Goal: Find specific page/section: Find specific page/section

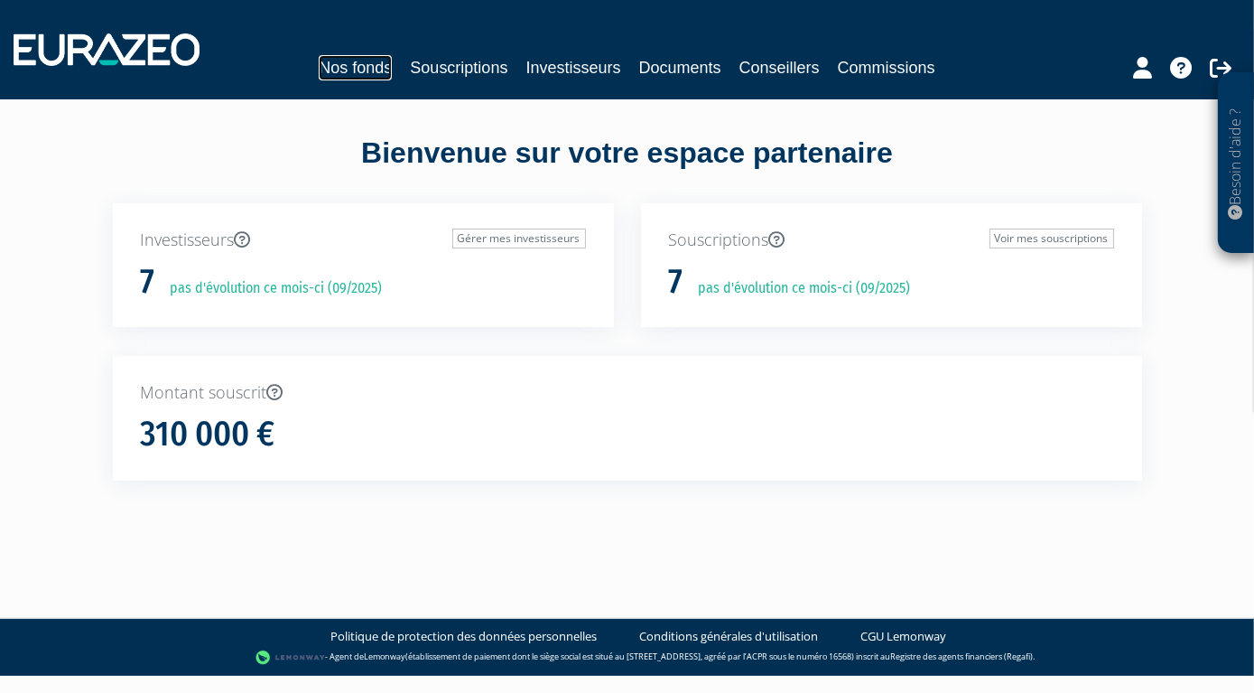
click at [390, 69] on link "Nos fonds" at bounding box center [355, 67] width 73 height 25
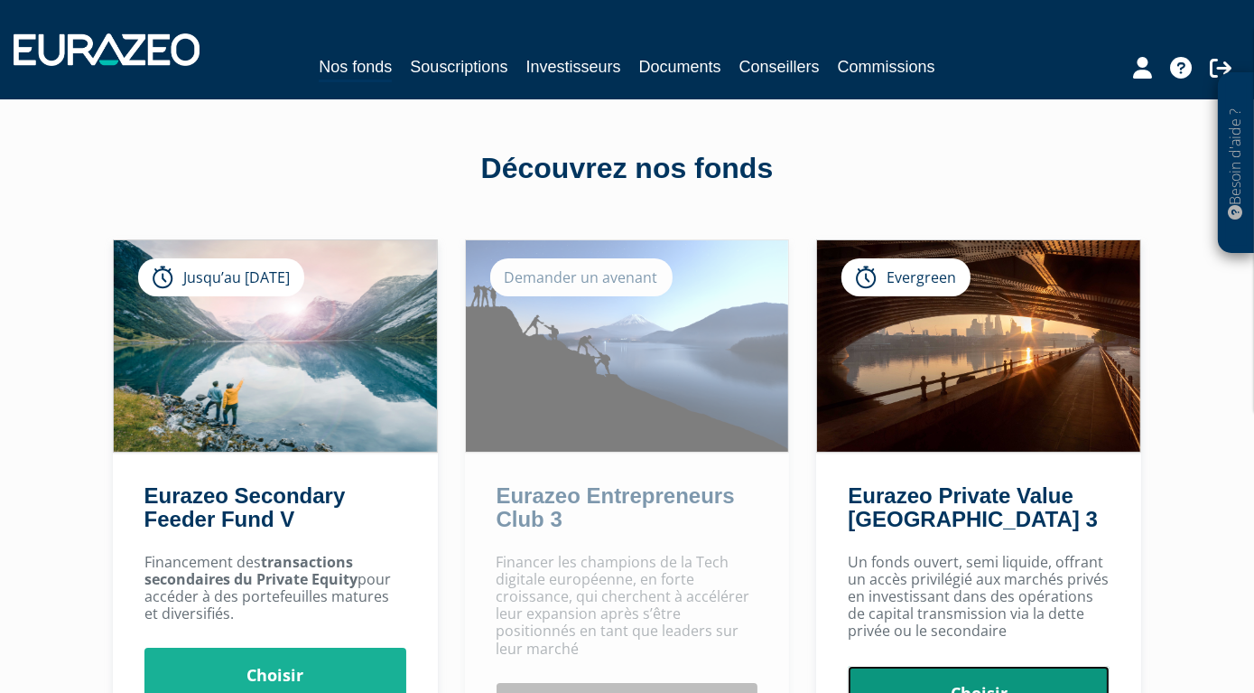
click at [979, 666] on link "Choisir" at bounding box center [979, 694] width 262 height 56
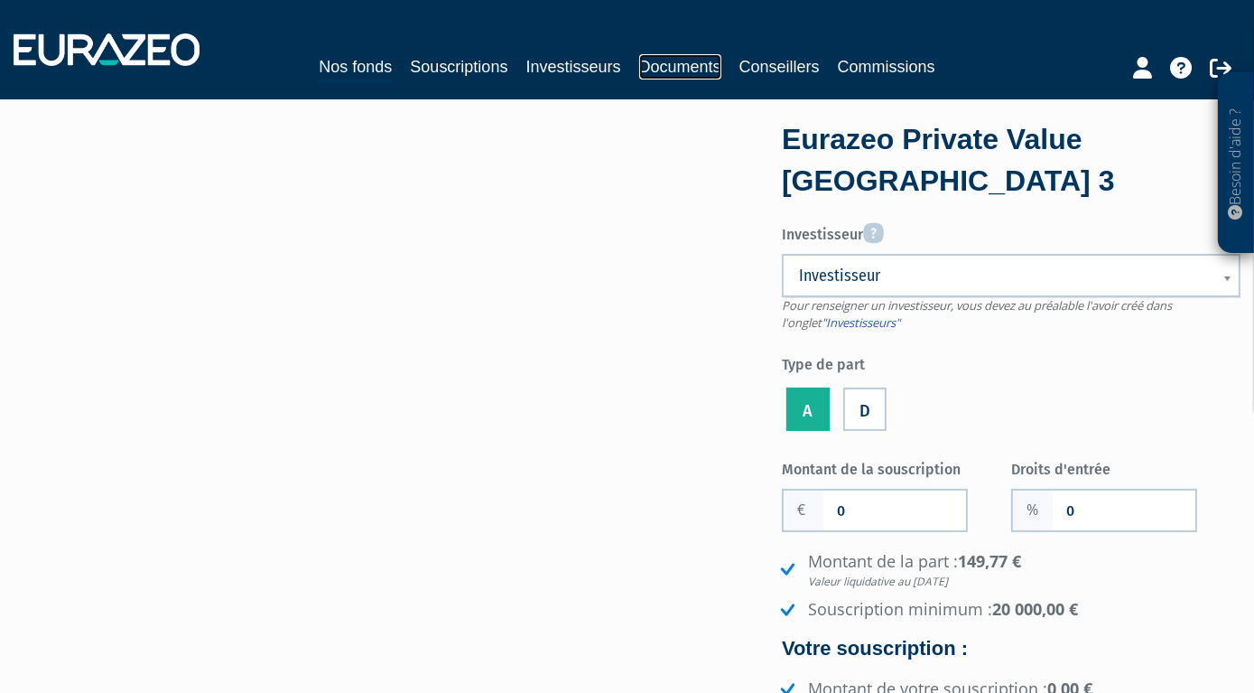
click at [661, 61] on link "Documents" at bounding box center [680, 66] width 82 height 25
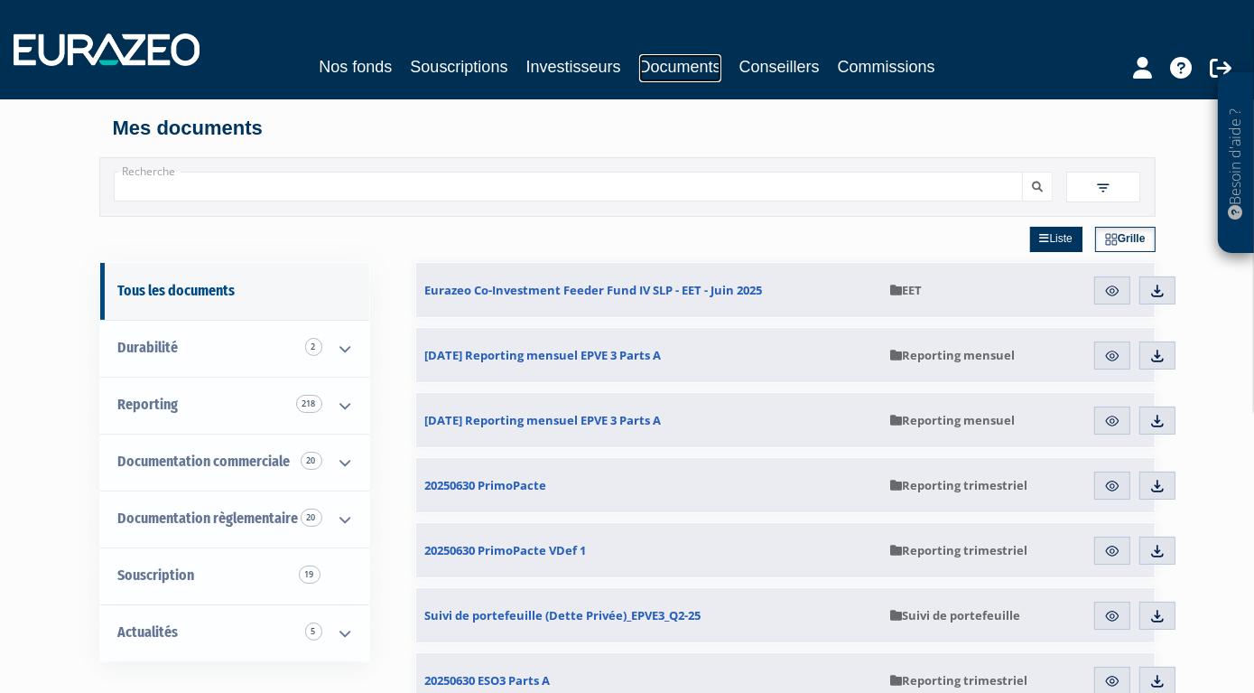
click at [684, 72] on link "Documents" at bounding box center [680, 68] width 82 height 28
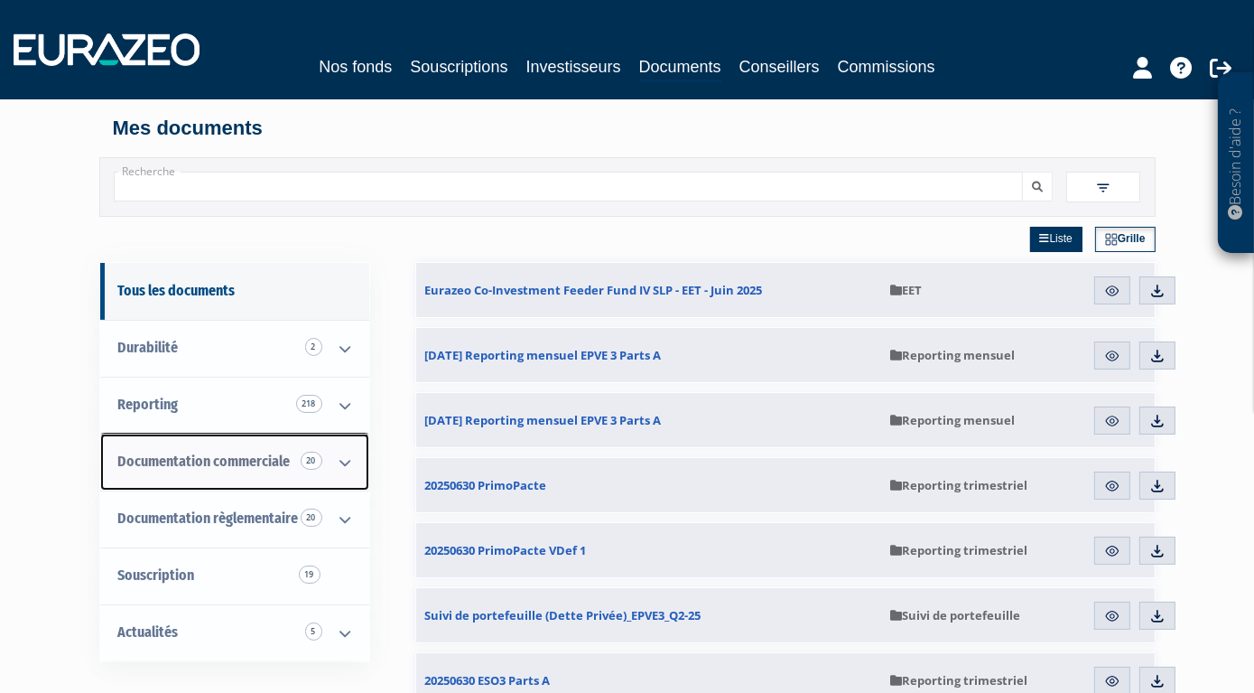
click at [343, 464] on icon at bounding box center [345, 462] width 47 height 56
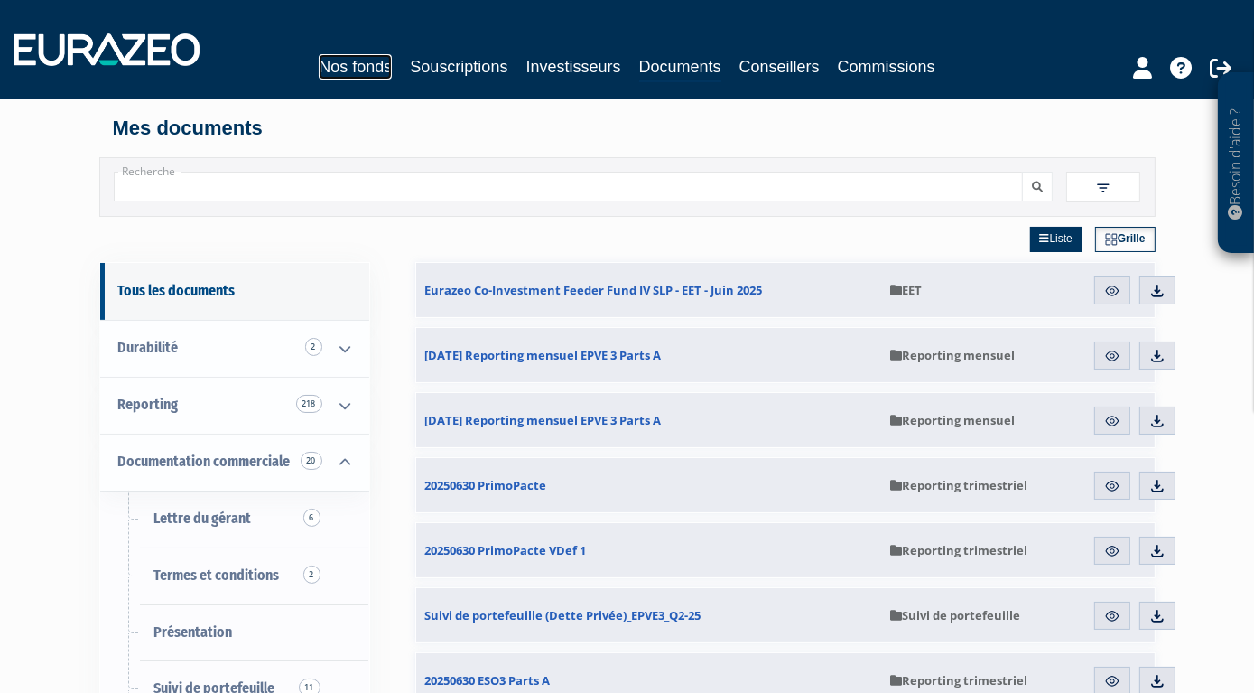
click at [386, 75] on link "Nos fonds" at bounding box center [355, 66] width 73 height 25
click at [378, 66] on link "Nos fonds" at bounding box center [355, 66] width 73 height 25
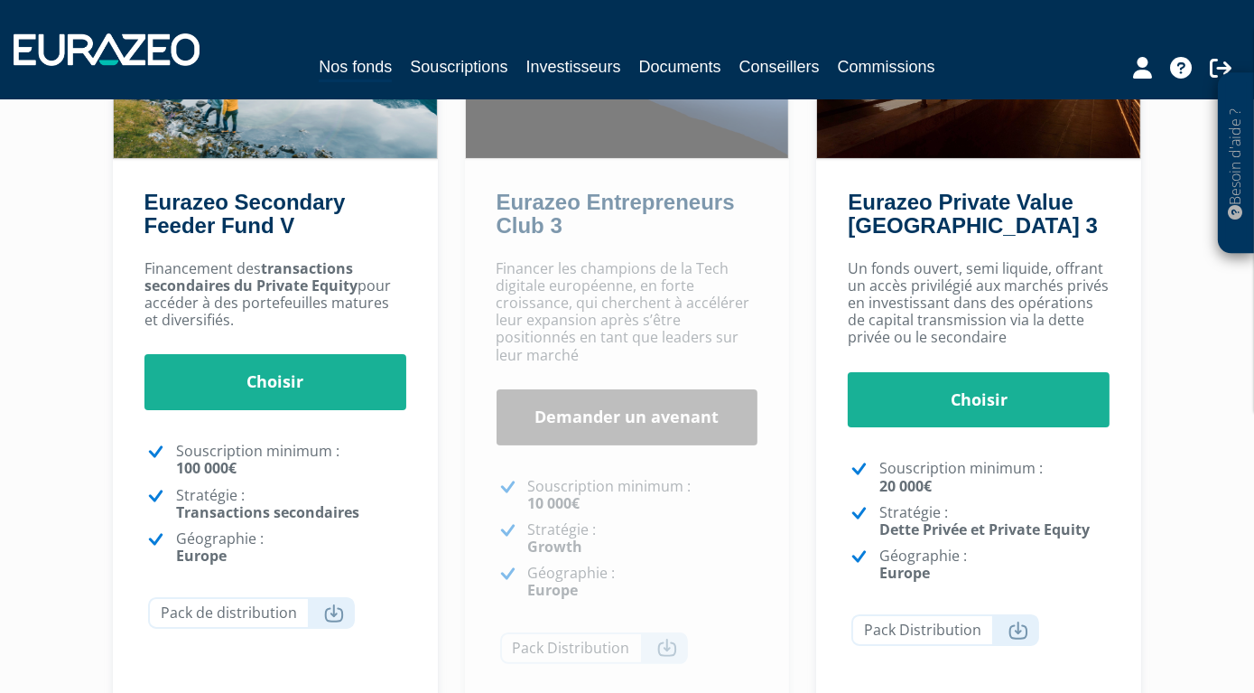
scroll to position [240, 0]
